Goal: Task Accomplishment & Management: Complete application form

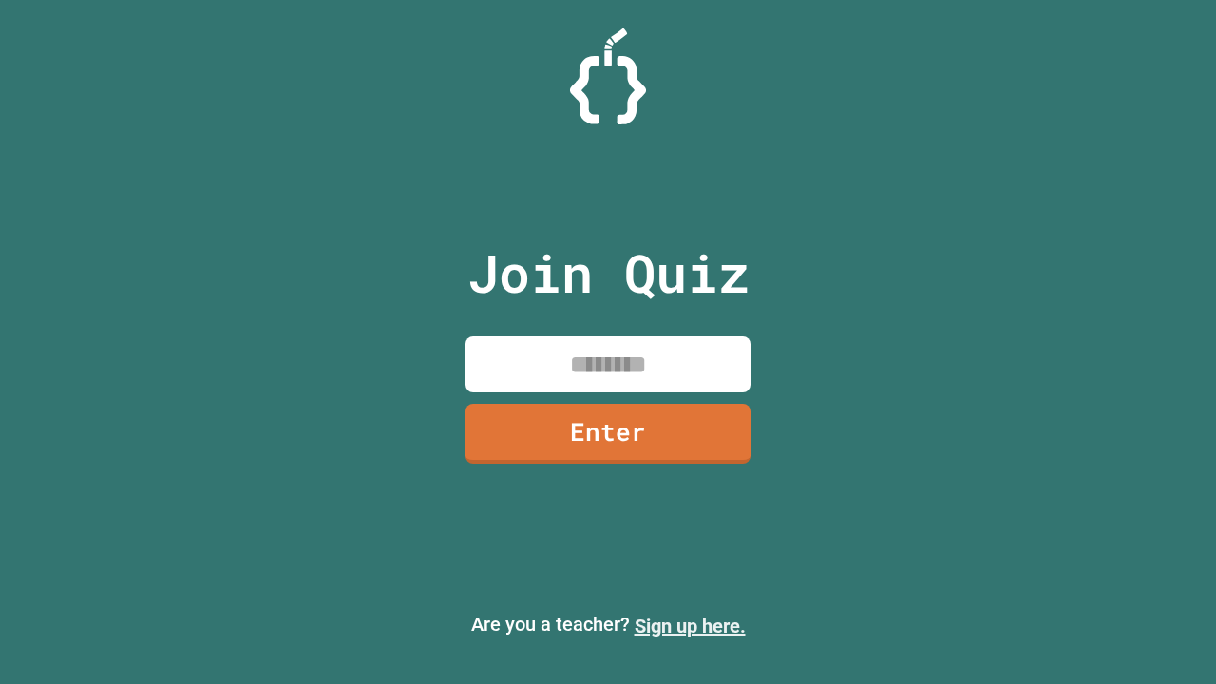
click at [690, 626] on link "Sign up here." at bounding box center [689, 625] width 111 height 23
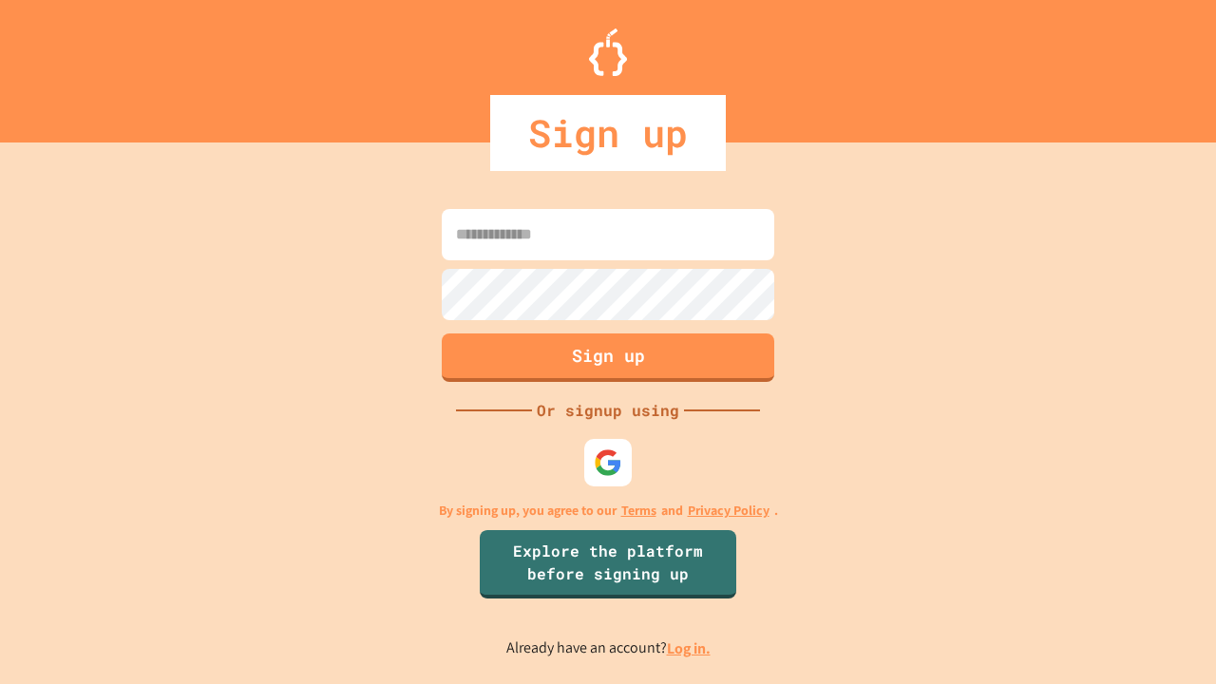
click at [690, 648] on link "Log in." at bounding box center [689, 648] width 44 height 20
